Goal: Task Accomplishment & Management: Complete application form

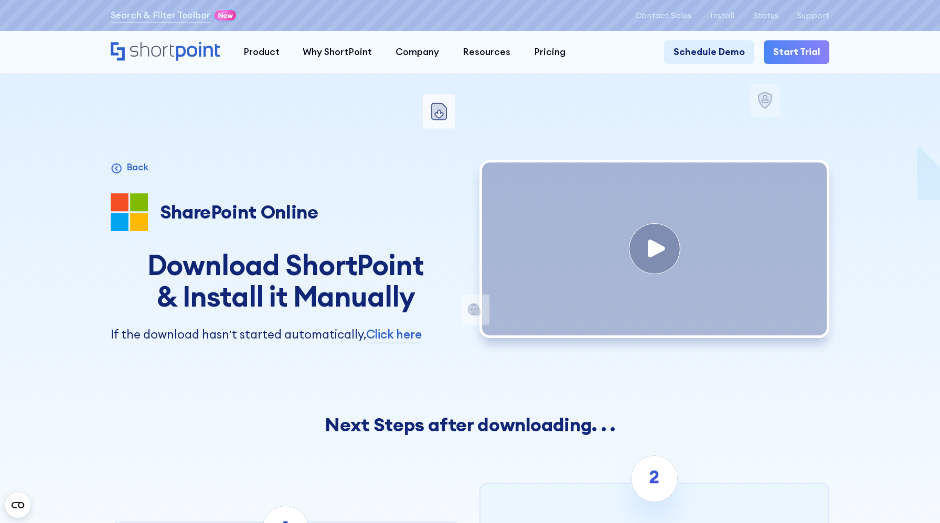
click at [331, 107] on div "invite a user to install steps after download Microsoft 365 SharePoint Online S…" at bounding box center [470, 390] width 719 height 781
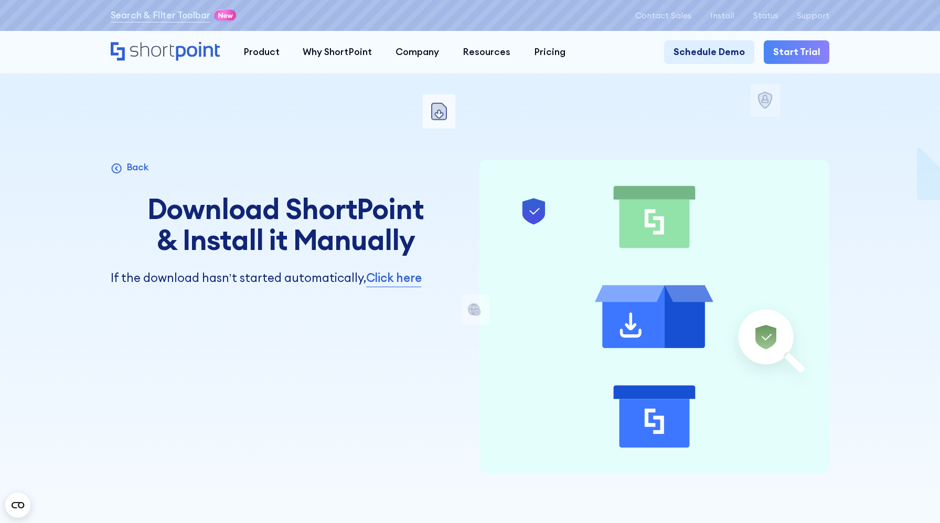
click at [261, 226] on h1 "Download ShortPoint & Install it Manually" at bounding box center [286, 224] width 350 height 62
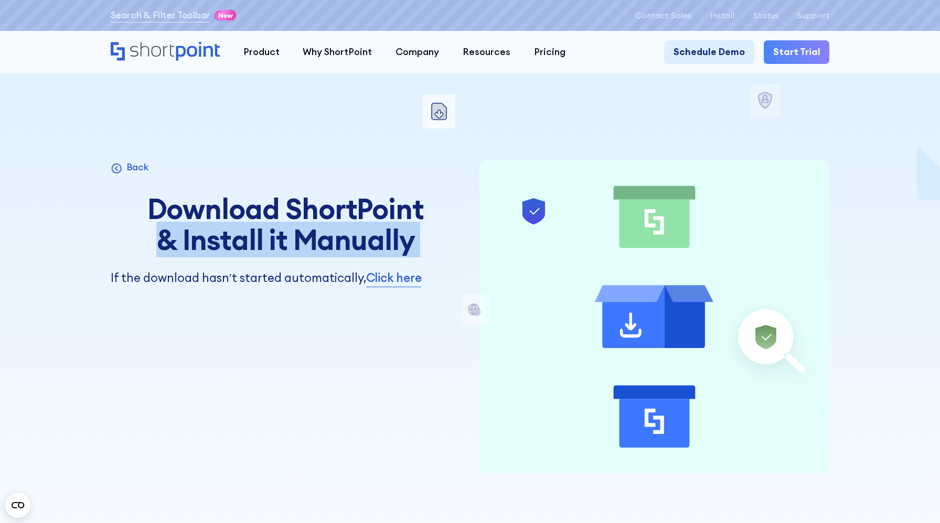
click at [261, 226] on h1 "Download ShortPoint & Install it Manually" at bounding box center [286, 224] width 350 height 62
click at [251, 215] on h1 "Download ShortPoint & Install it Manually" at bounding box center [286, 224] width 350 height 62
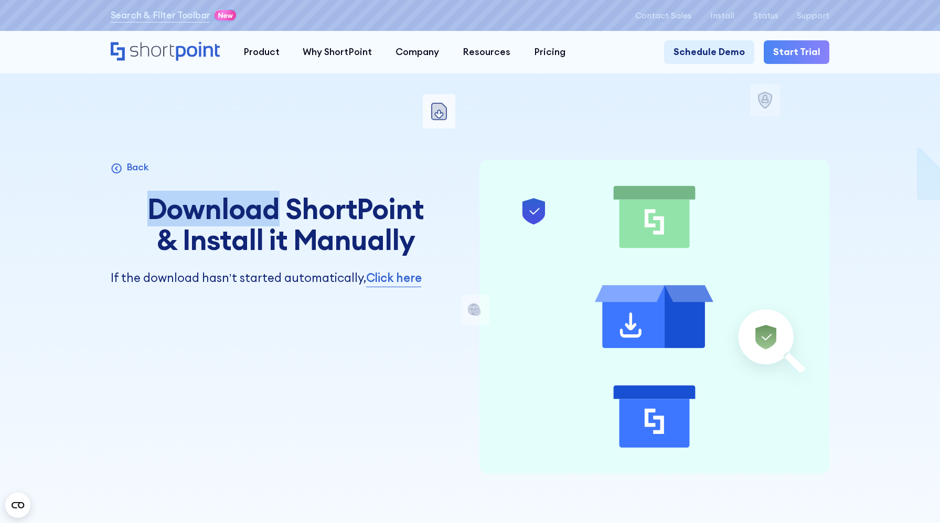
click at [251, 215] on h1 "Download ShortPoint & Install it Manually" at bounding box center [286, 224] width 350 height 62
click at [238, 235] on h1 "Download ShortPoint & Install it Manually" at bounding box center [286, 224] width 350 height 62
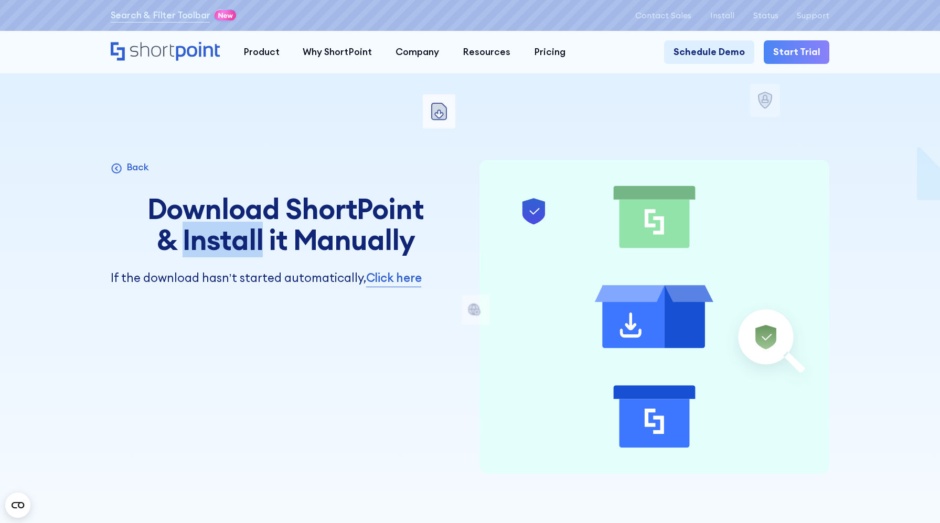
click at [238, 235] on h1 "Download ShortPoint & Install it Manually" at bounding box center [286, 224] width 350 height 62
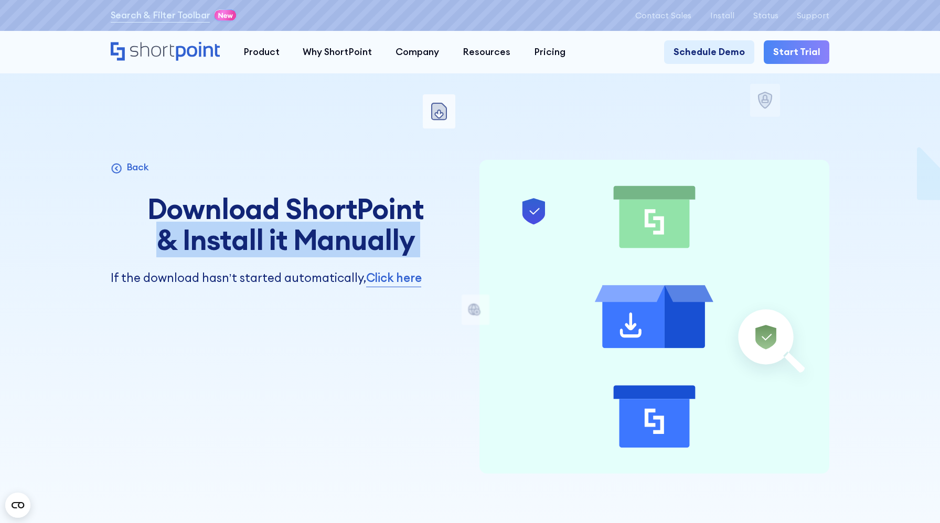
click at [238, 235] on h1 "Download ShortPoint & Install it Manually" at bounding box center [286, 224] width 350 height 62
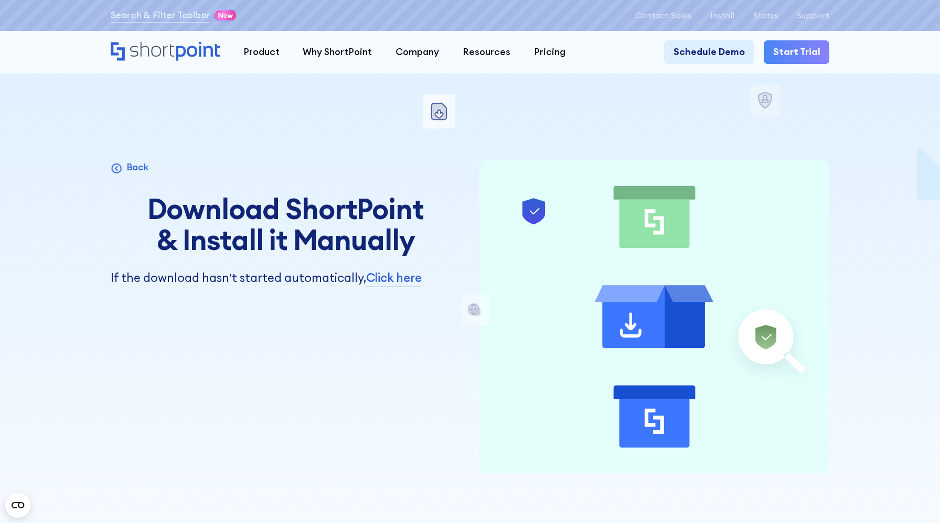
click at [148, 227] on h1 "Download ShortPoint & Install it Manually" at bounding box center [286, 224] width 350 height 62
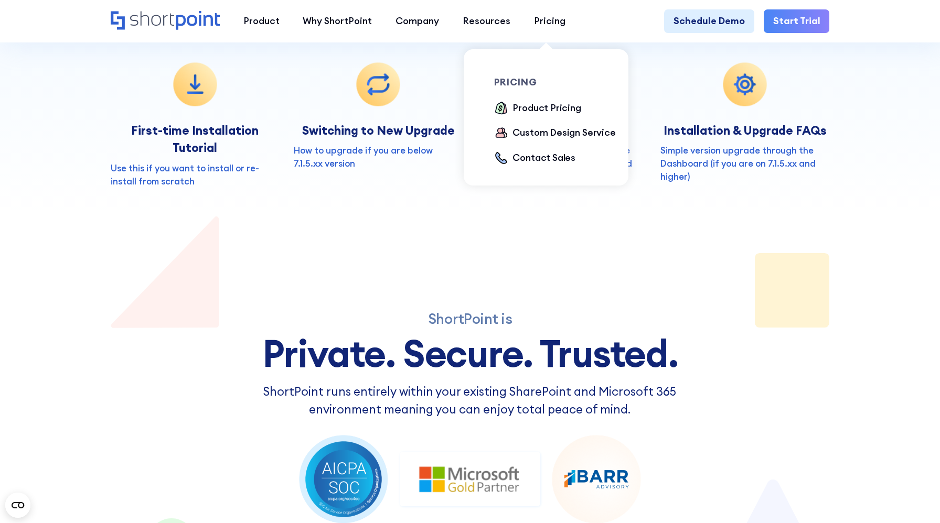
scroll to position [409, 0]
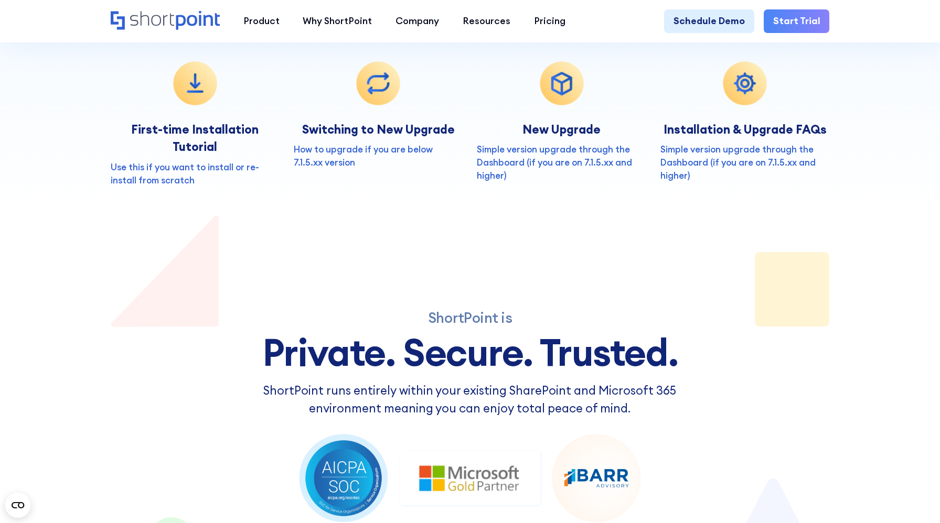
click at [576, 183] on p "Simple version upgrade through the Dashboard (if you are on 7.1.5.xx and higher)" at bounding box center [561, 163] width 169 height 40
click at [580, 368] on div "ShortPoint is Private. Secure. Trusted. ShortPoint runs entirely within your ex…" at bounding box center [470, 461] width 719 height 492
click at [560, 181] on link "Simple version upgrade through the Dashboard (if you are on 7.1.5.xx and higher)" at bounding box center [554, 163] width 155 height 38
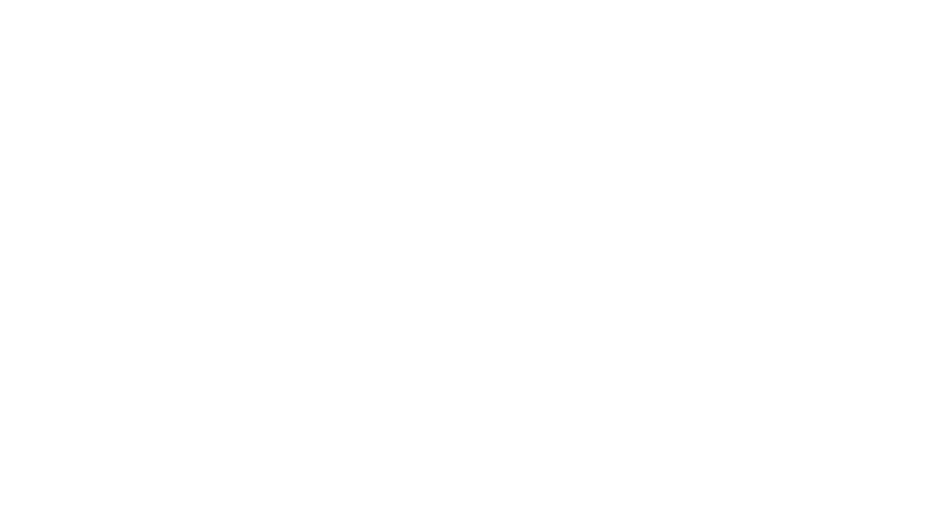
select select "+234"
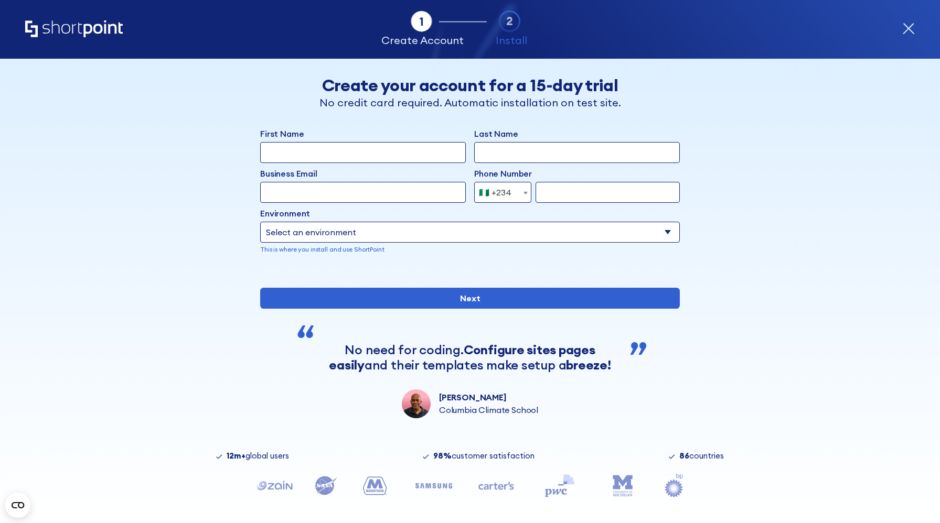
click at [388, 152] on input "First Name" at bounding box center [363, 152] width 206 height 21
type input "Temitayo"
click at [511, 155] on input "Last Name" at bounding box center [577, 152] width 206 height 21
type input "Salaudeen"
click at [428, 187] on input "Business Email" at bounding box center [363, 192] width 206 height 21
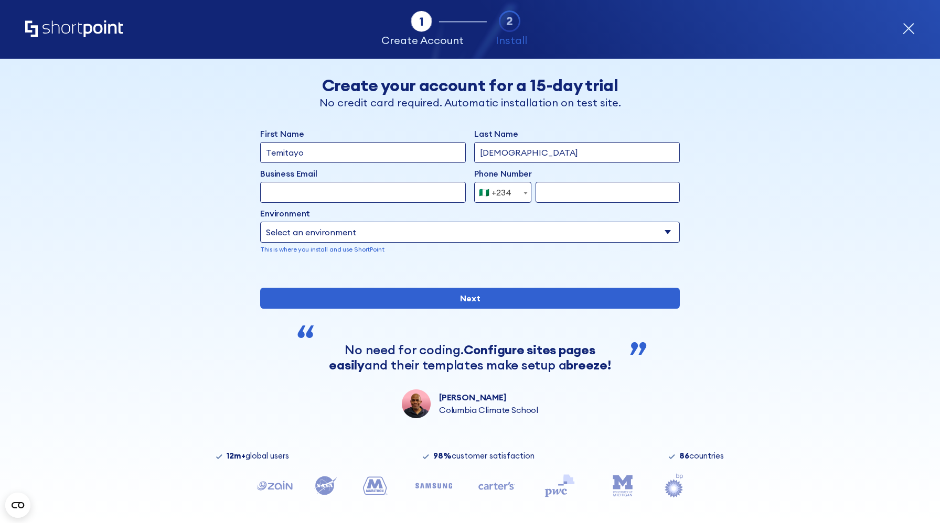
type input "[EMAIL_ADDRESS][DOMAIN_NAME]"
click at [545, 193] on input "form" at bounding box center [607, 192] width 144 height 21
type input "8138927095"
click at [492, 230] on select "Select an environment Microsoft 365 SharePoint Online SharePoint Subscription E…" at bounding box center [469, 232] width 419 height 21
select select "SharePoint SE"
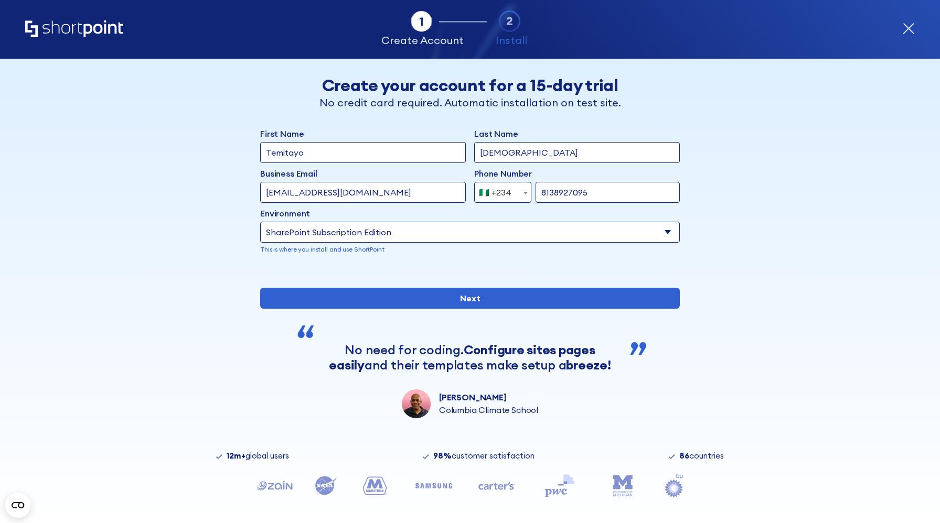
click at [260, 222] on select "Select an environment Microsoft 365 SharePoint Online SharePoint Subscription E…" at bounding box center [469, 232] width 419 height 21
click at [525, 238] on input "form" at bounding box center [577, 232] width 206 height 21
type input "[DOMAIN_NAME]"
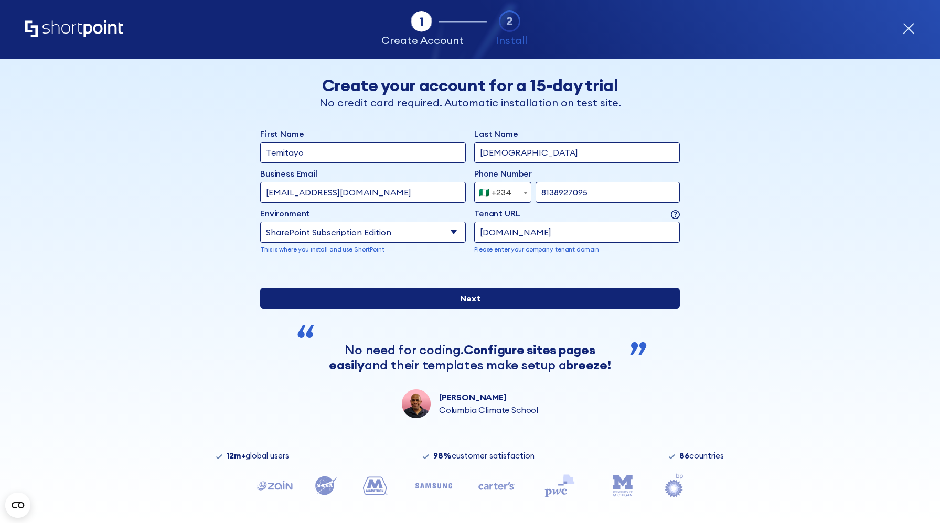
click at [482, 309] on input "Next" at bounding box center [469, 298] width 419 height 21
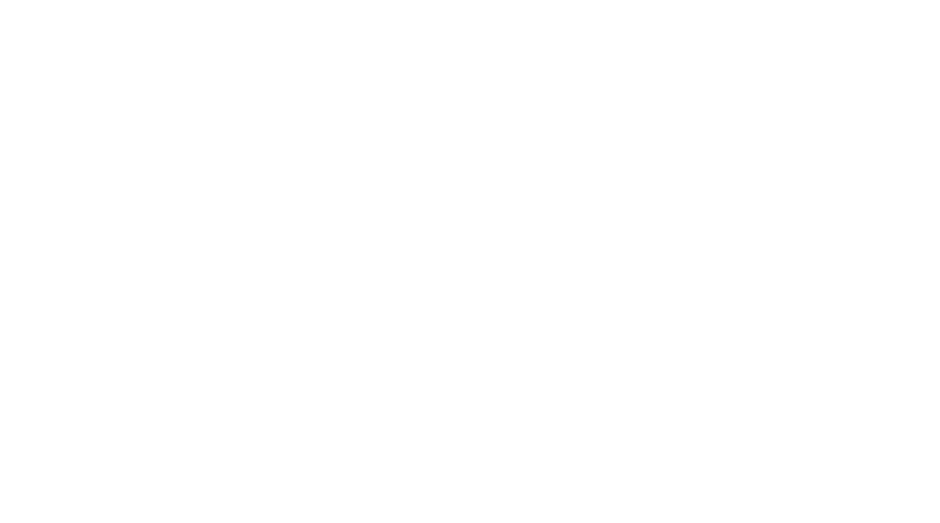
select select "+234"
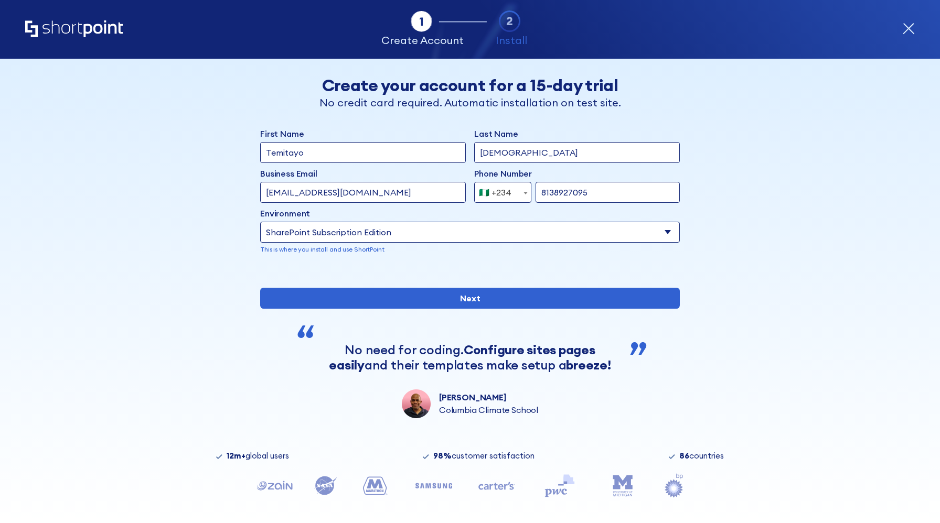
click at [381, 235] on select "Select an environment Microsoft 365 SharePoint Online SharePoint Subscription E…" at bounding box center [469, 232] width 419 height 21
select select "SharePoint 2019 (On-Premise)"
click at [260, 222] on select "Select an environment Microsoft 365 SharePoint Online SharePoint Subscription E…" at bounding box center [469, 232] width 419 height 21
click at [499, 239] on input "shortpoint.sharepoint.com" at bounding box center [577, 232] width 206 height 21
click at [497, 271] on div "form" at bounding box center [469, 271] width 419 height 0
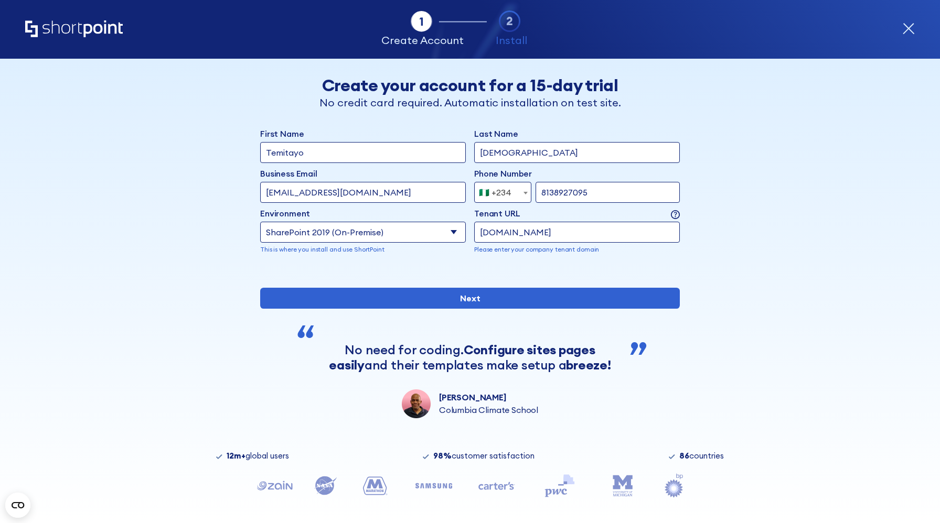
click at [783, 241] on div "Back Back Create your account for a 15-day trial No credit card required. Autom…" at bounding box center [470, 239] width 642 height 360
click at [745, 174] on div "Back Back Create your account for a 15-day trial No credit card required. Autom…" at bounding box center [470, 239] width 642 height 360
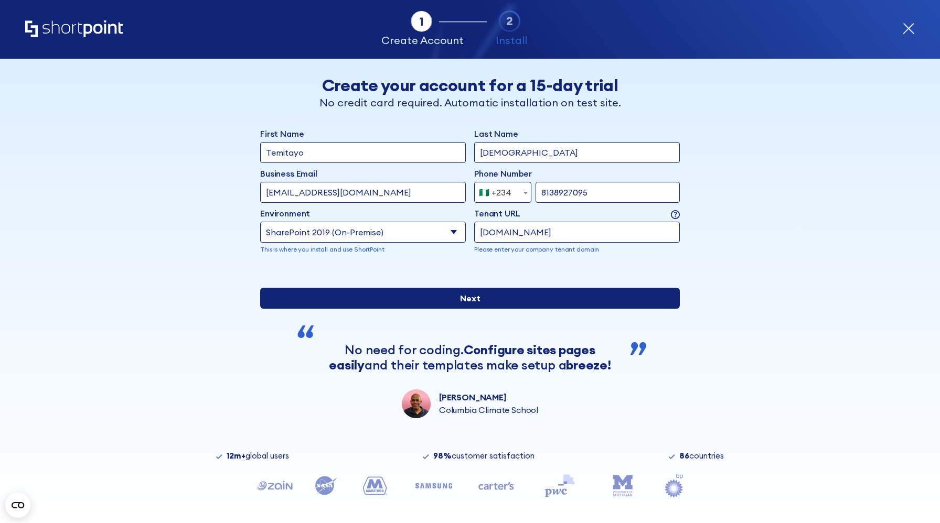
click at [452, 309] on input "Next" at bounding box center [469, 298] width 419 height 21
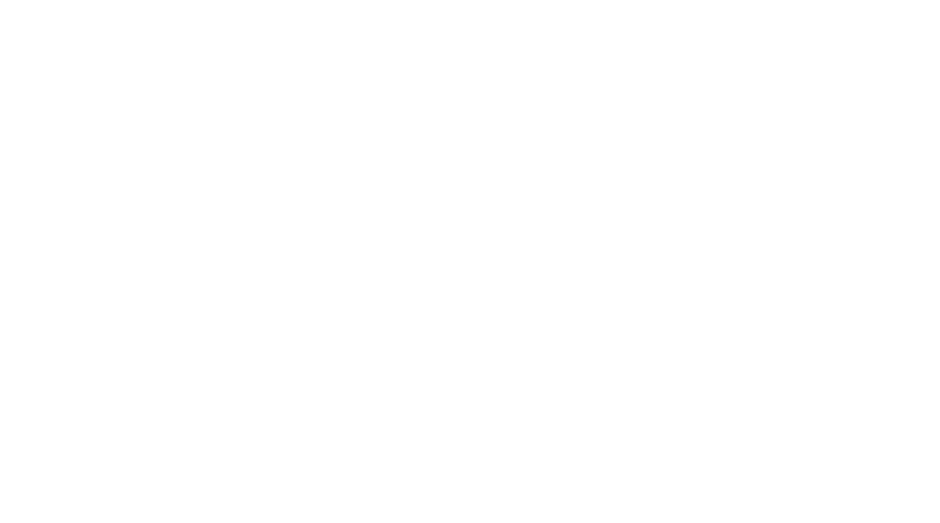
select select "+234"
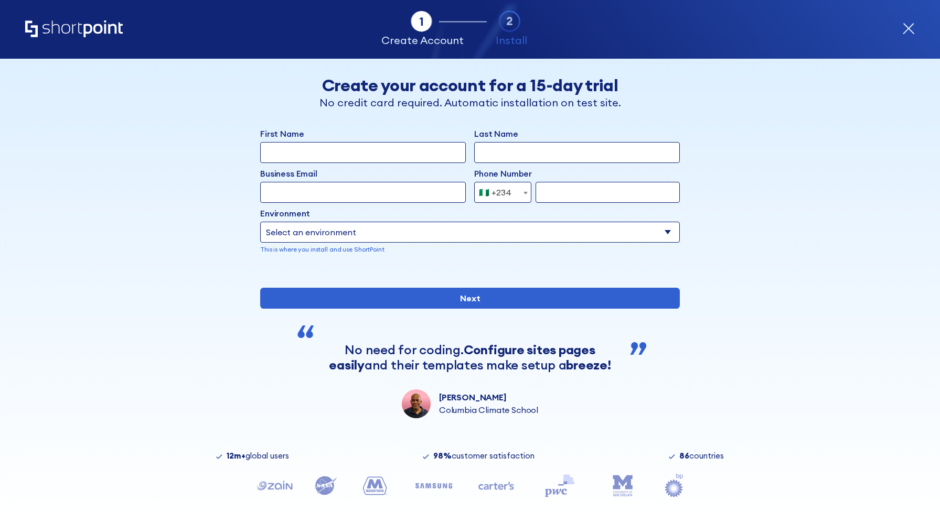
click at [416, 158] on input "First Name" at bounding box center [363, 152] width 206 height 21
click at [365, 155] on input "Temi" at bounding box center [363, 152] width 206 height 21
type input "Temitayo"
click at [552, 141] on div "Last Name" at bounding box center [577, 145] width 206 height 36
click at [550, 147] on input "Last Name" at bounding box center [577, 152] width 206 height 21
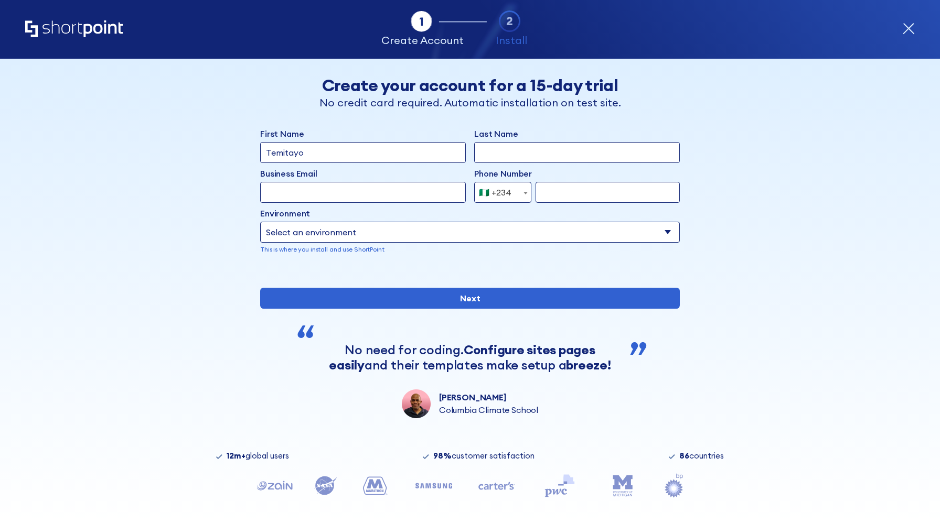
type input "Salaudeen"
click at [396, 198] on input "Business Email" at bounding box center [363, 192] width 206 height 21
type input "temitayo@shortpoint.com"
click at [558, 197] on input "form" at bounding box center [607, 192] width 144 height 21
type input "8138927095"
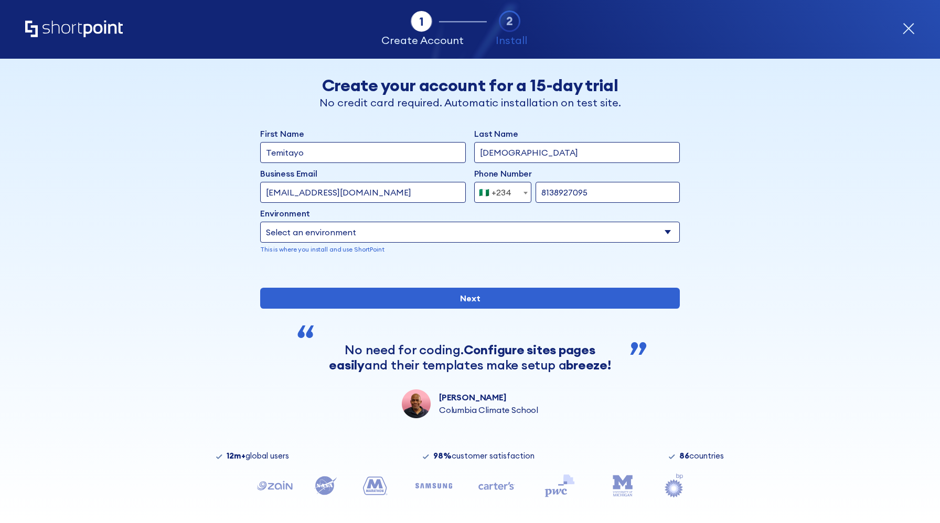
click at [445, 226] on select "Select an environment Microsoft 365 SharePoint Online SharePoint Subscription E…" at bounding box center [469, 232] width 419 height 21
select select "SharePoint 2019 (On-Premise)"
click at [260, 222] on select "Select an environment Microsoft 365 SharePoint Online SharePoint Subscription E…" at bounding box center [469, 232] width 419 height 21
click at [521, 230] on input "form" at bounding box center [577, 232] width 206 height 21
type input "shortpoint.sharepoint.com"
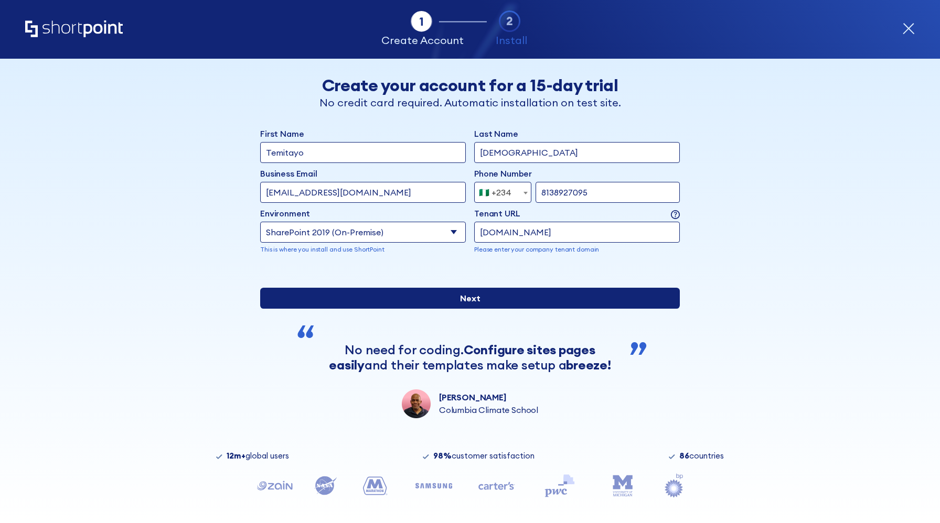
click at [512, 300] on input "Next" at bounding box center [469, 298] width 419 height 21
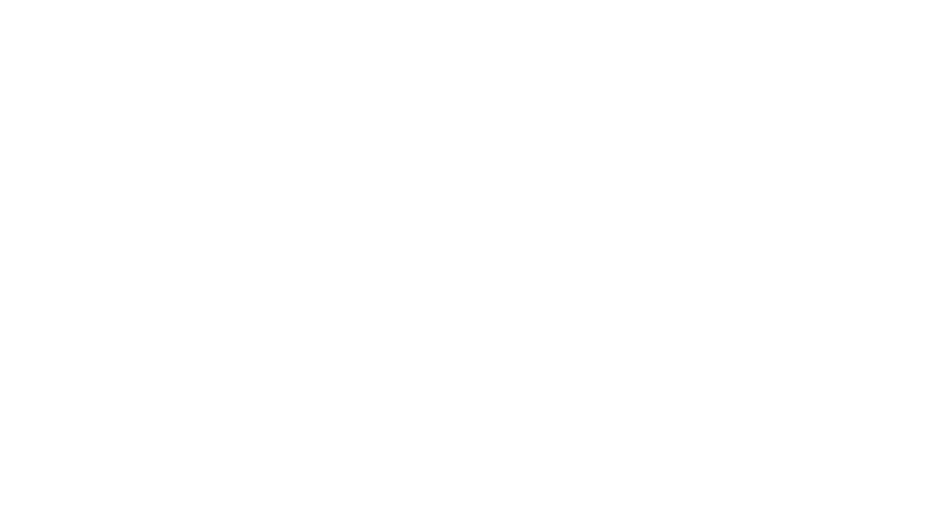
select select "+234"
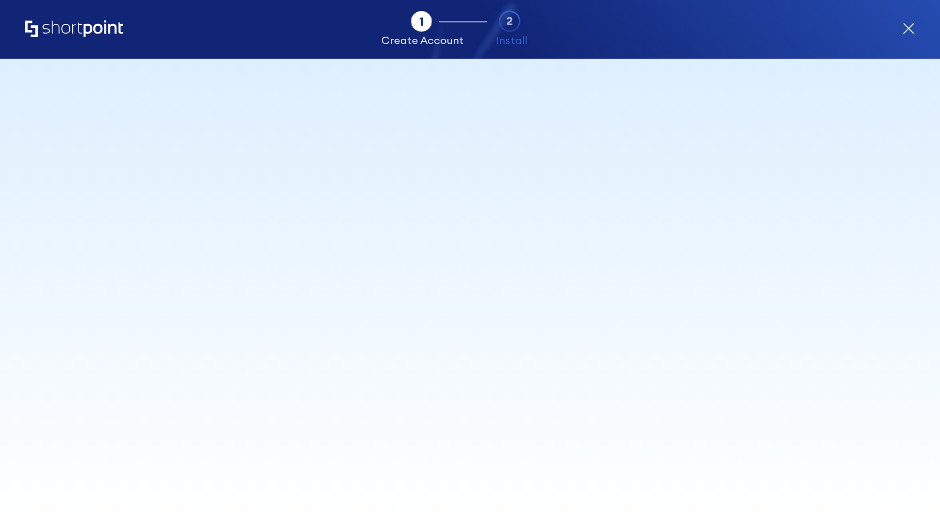
select select "+234"
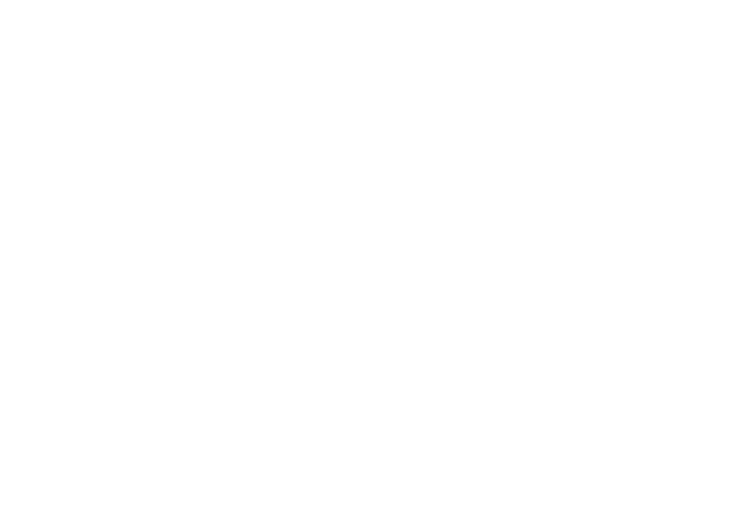
select select "+234"
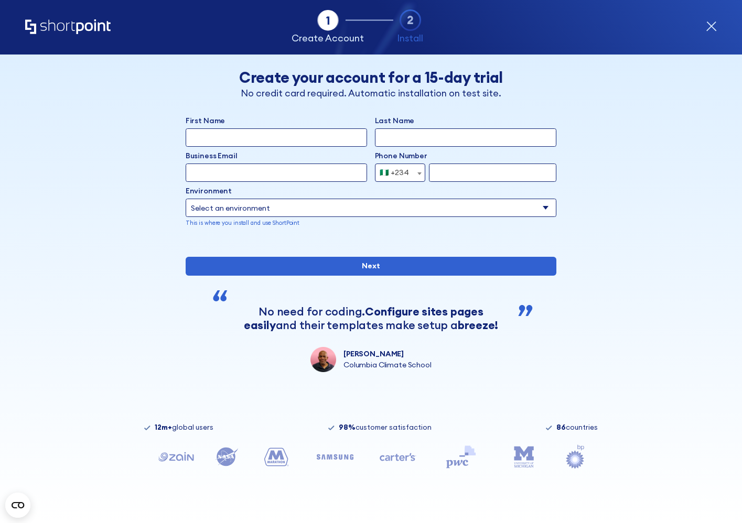
click at [435, 207] on select "Select an environment Microsoft 365 SharePoint Online SharePoint Subscription E…" at bounding box center [371, 208] width 371 height 18
select select "SharePoint 2019 (On-Premise)"
click at [186, 199] on select "Select an environment Microsoft 365 SharePoint Online SharePoint Subscription E…" at bounding box center [371, 208] width 371 height 18
click at [263, 138] on input "First Name" at bounding box center [277, 137] width 182 height 18
type input "Temitayo"
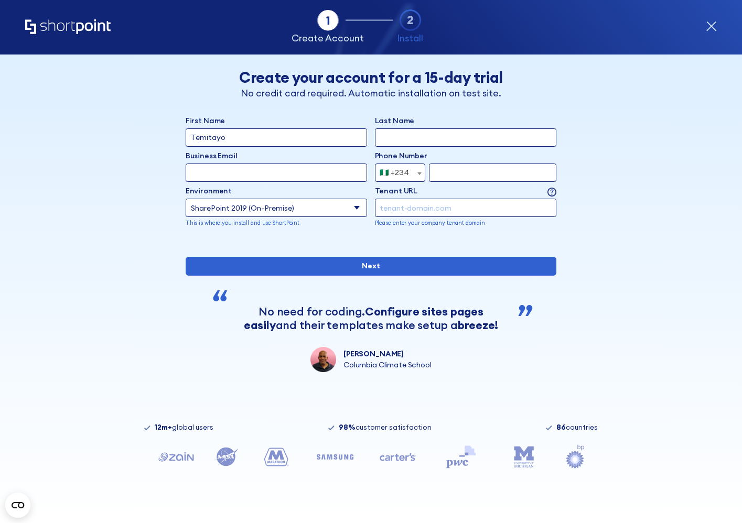
click at [422, 132] on input "Last Name" at bounding box center [466, 137] width 182 height 18
type input "Salaudeen"
click at [321, 178] on input "Business Email" at bounding box center [277, 173] width 182 height 18
type input "[EMAIL_ADDRESS][DOMAIN_NAME]"
click at [485, 174] on input "form" at bounding box center [492, 173] width 127 height 18
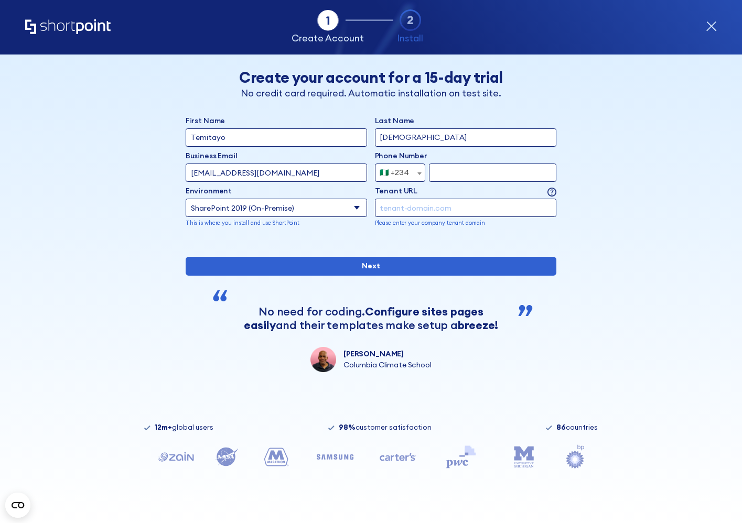
type input "8138927095"
click at [388, 212] on input "form" at bounding box center [466, 208] width 182 height 18
type input "[DOMAIN_NAME]"
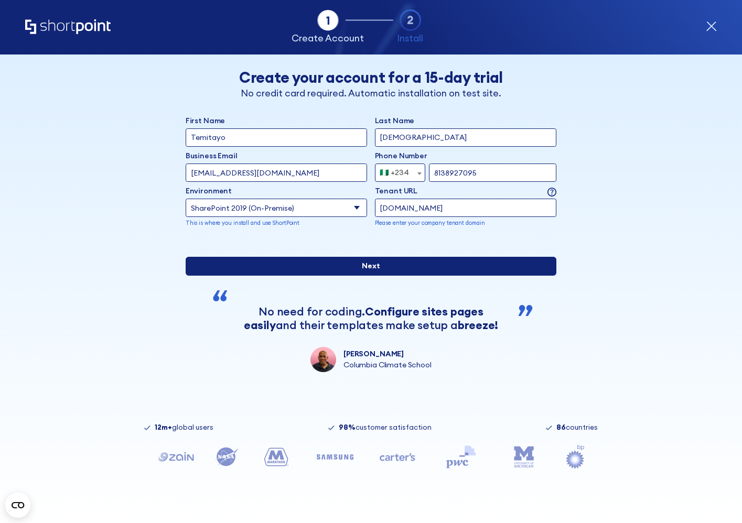
click at [394, 275] on input "Next" at bounding box center [371, 266] width 371 height 18
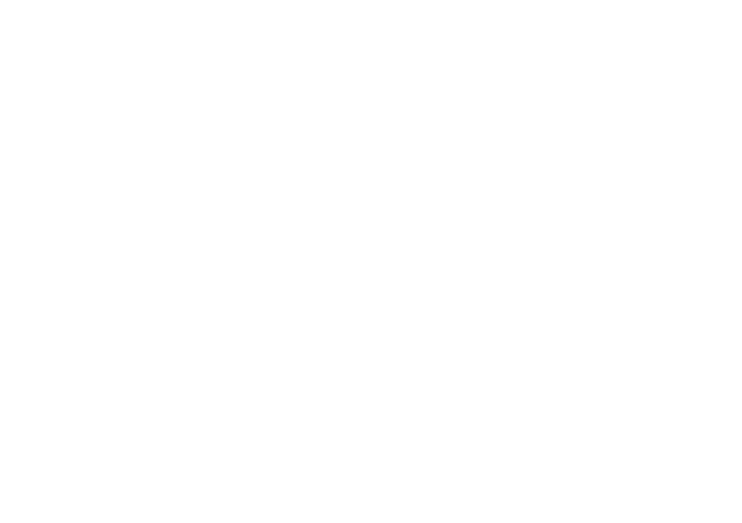
select select "+234"
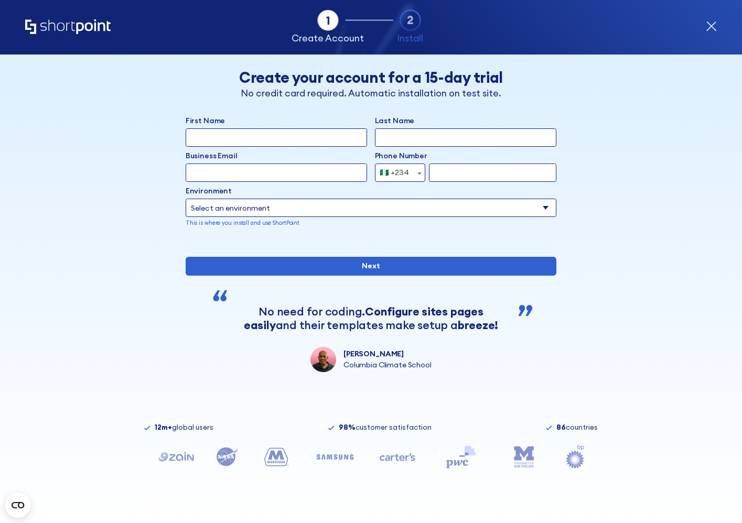
click at [547, 201] on select "Select an environment Microsoft 365 SharePoint Online SharePoint Subscription E…" at bounding box center [371, 208] width 371 height 18
select select "SharePoint 2013 (On-Premise)"
click at [186, 199] on select "Select an environment Microsoft 365 SharePoint Online SharePoint Subscription E…" at bounding box center [371, 208] width 371 height 18
click at [630, 191] on div "Back Back Create your account for a 15-day trial No credit card required. Autom…" at bounding box center [370, 214] width 567 height 318
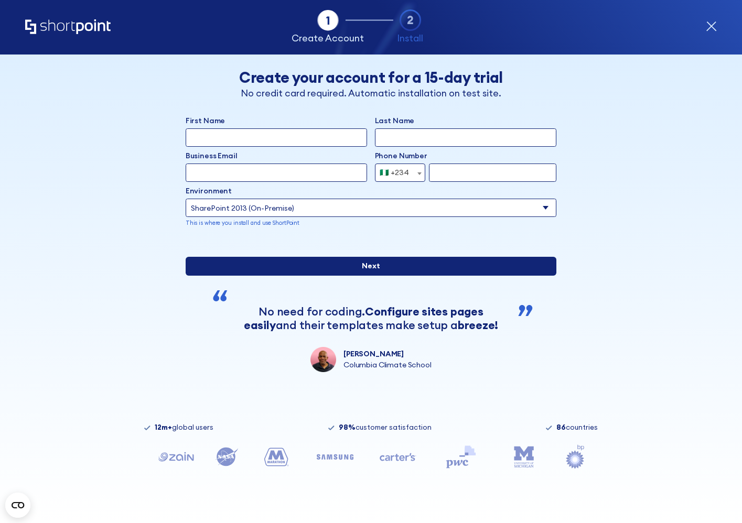
click at [420, 275] on input "Next" at bounding box center [371, 266] width 371 height 18
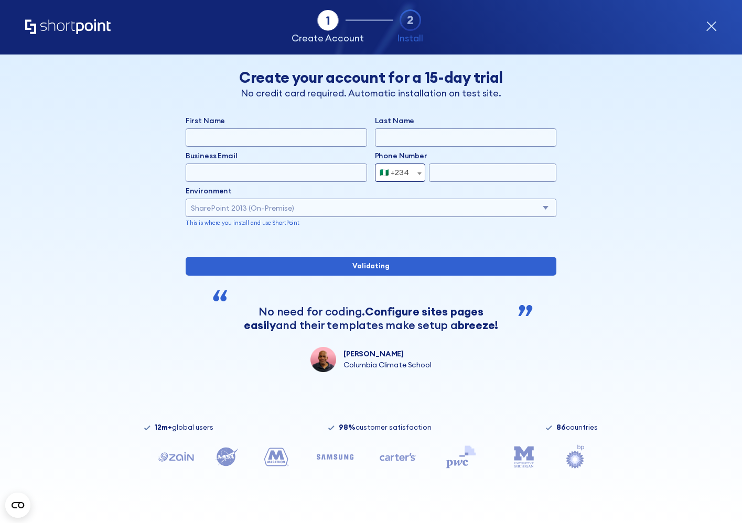
type input "Temitayo"
type input "Salaudeen"
type input "[EMAIL_ADDRESS][DOMAIN_NAME]"
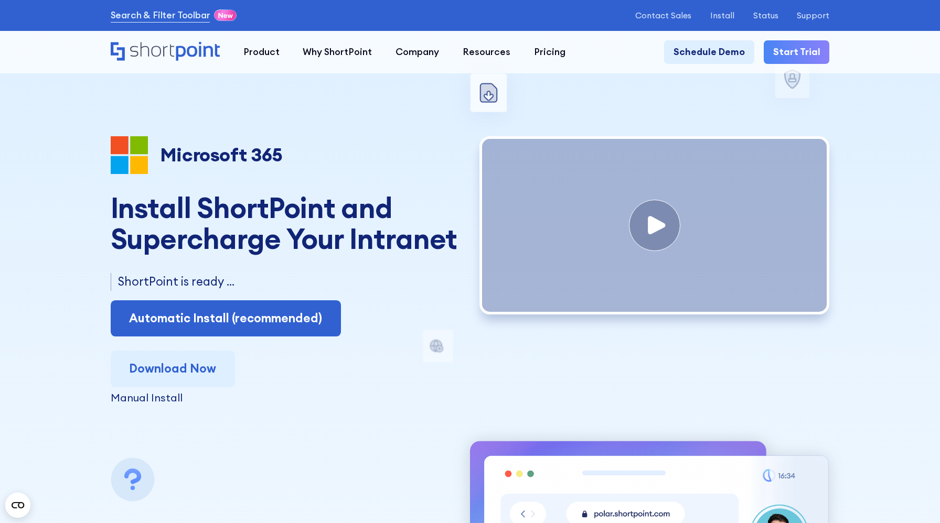
click at [166, 401] on div "Manual Install" at bounding box center [286, 398] width 350 height 10
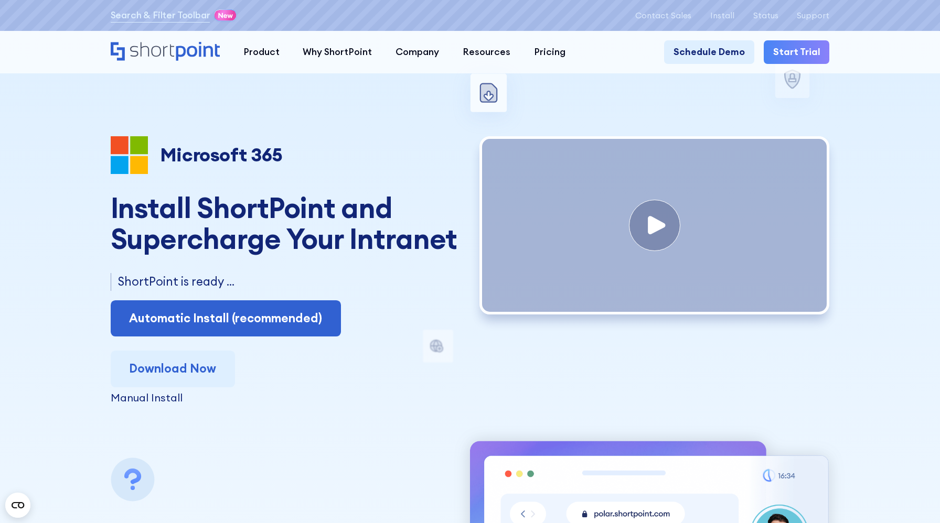
click at [294, 422] on div "Microsoft 365 SharePoint Online SharePoint SE SharePoint 2019 SharePoint 2016 S…" at bounding box center [470, 411] width 719 height 550
